Goal: Task Accomplishment & Management: Use online tool/utility

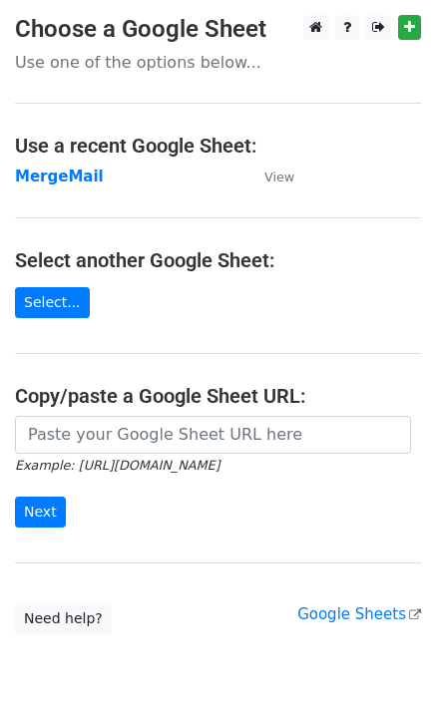
click at [79, 177] on strong "MergeMail" at bounding box center [59, 177] width 89 height 18
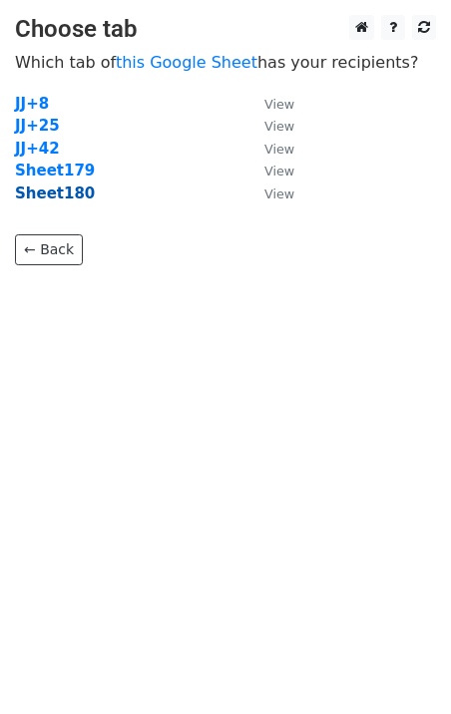
click at [60, 195] on strong "Sheet180" at bounding box center [55, 194] width 80 height 18
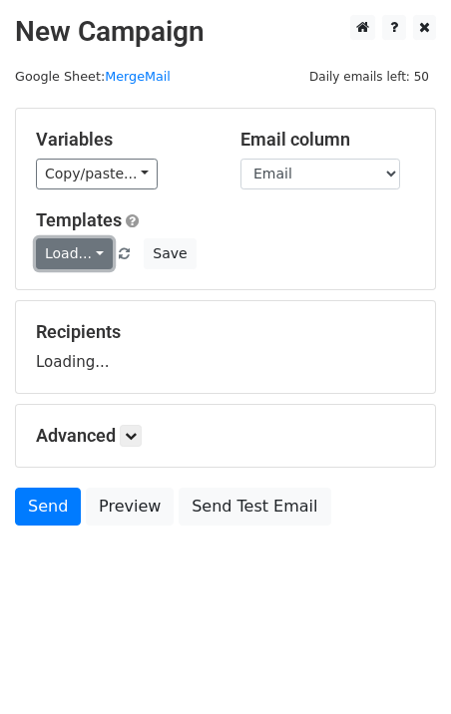
click at [82, 255] on link "Load..." at bounding box center [74, 253] width 77 height 31
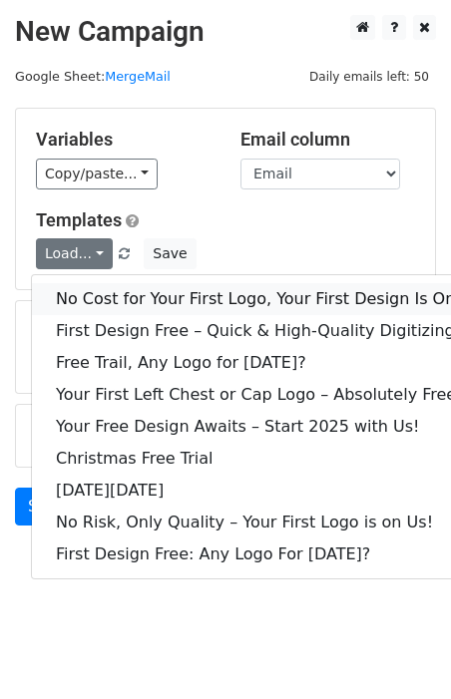
click at [127, 300] on link "No Cost for Your First Logo, Your First Design Is On Us!" at bounding box center [271, 299] width 479 height 32
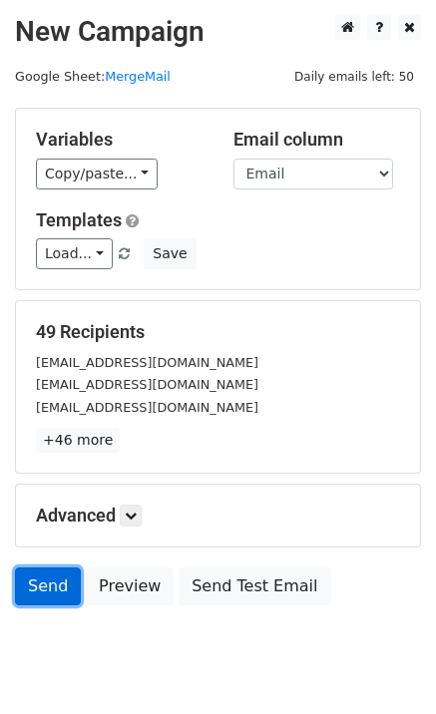
click at [28, 595] on link "Send" at bounding box center [48, 587] width 66 height 38
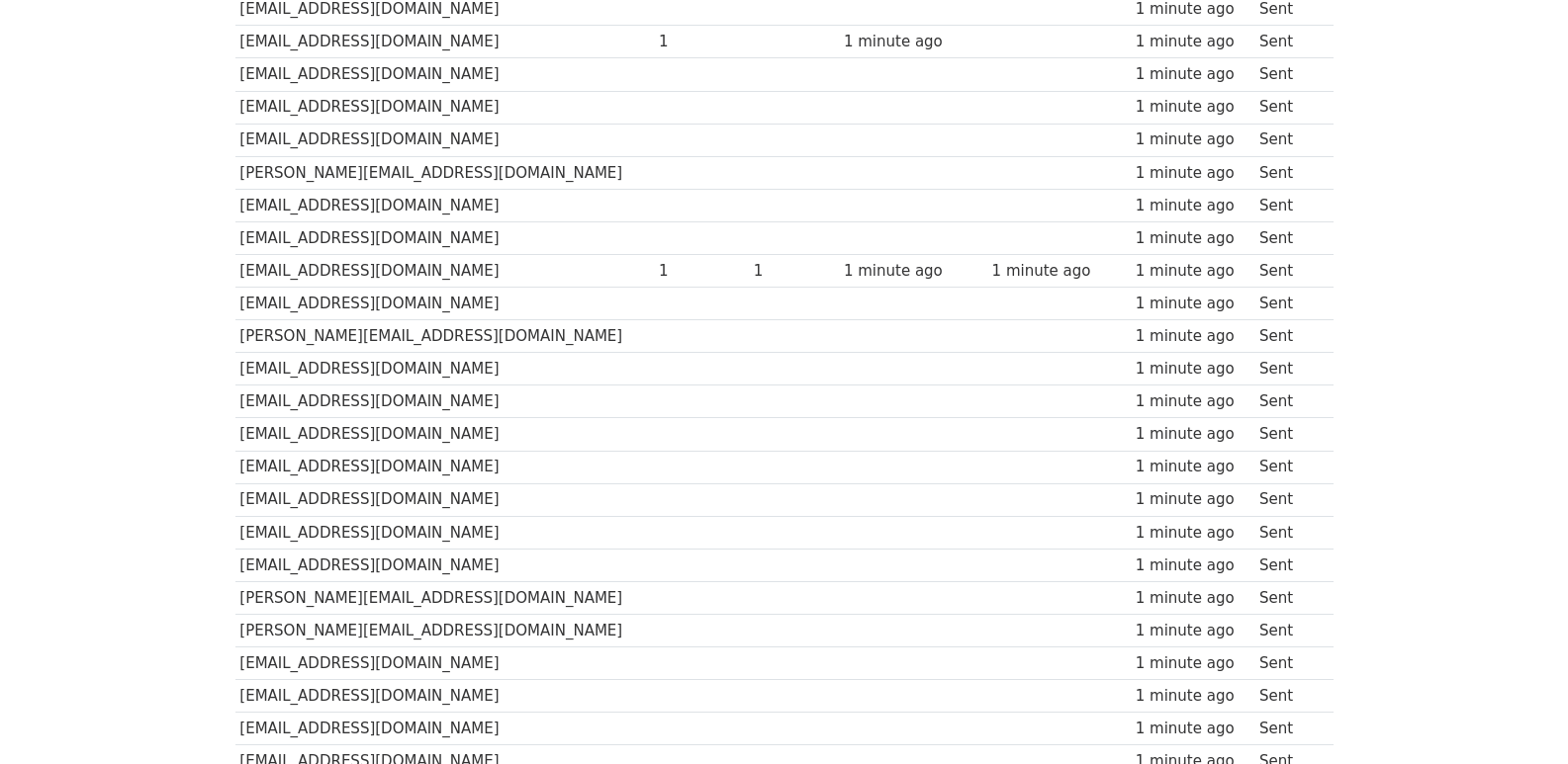
scroll to position [1344, 0]
